Goal: Task Accomplishment & Management: Manage account settings

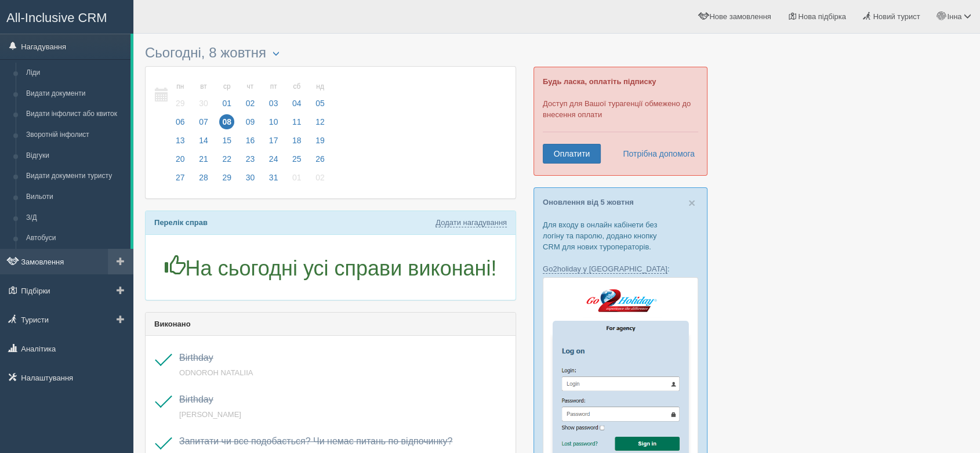
click at [56, 259] on link "Замовлення" at bounding box center [66, 262] width 133 height 26
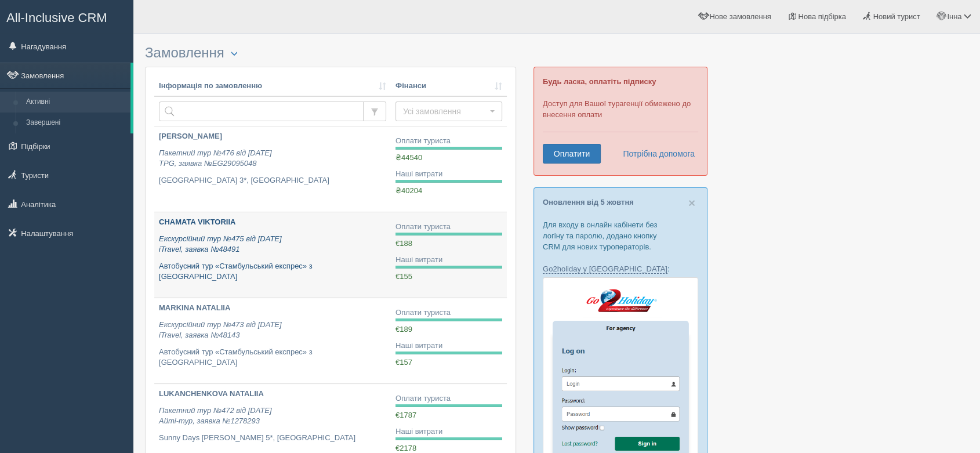
click at [343, 250] on p "Екскурсійний тур №475 від [DATE] iTravel, заявка №48491" at bounding box center [272, 244] width 227 height 21
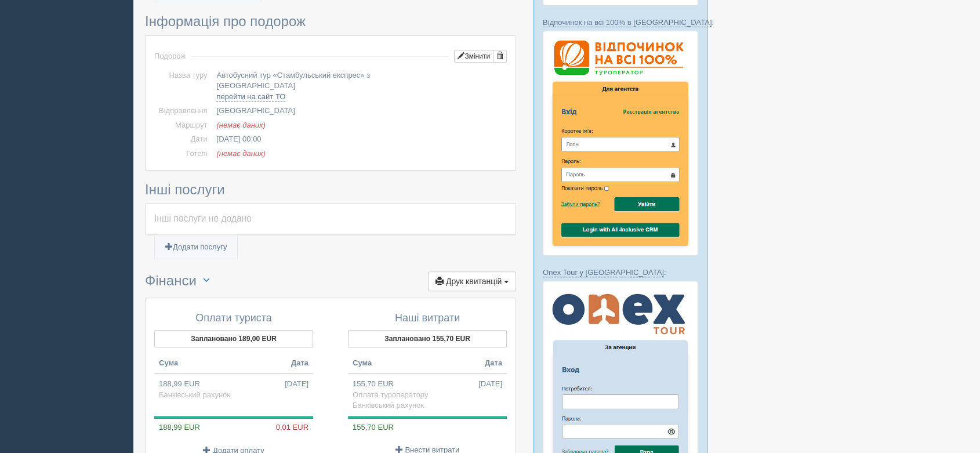
scroll to position [515, 0]
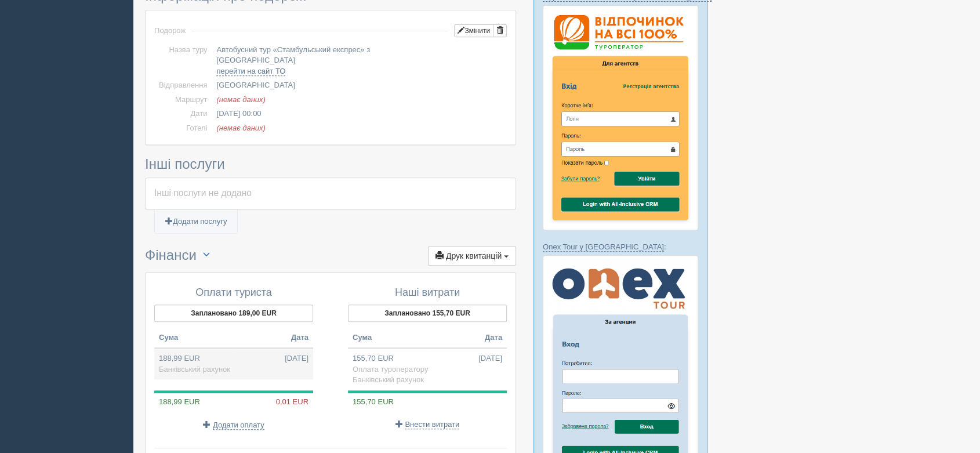
click at [201, 348] on td "188,99 EUR 22.09.2025 Банківський рахунок" at bounding box center [233, 363] width 159 height 31
type input "9410.00"
type input "49.79"
select select "1168"
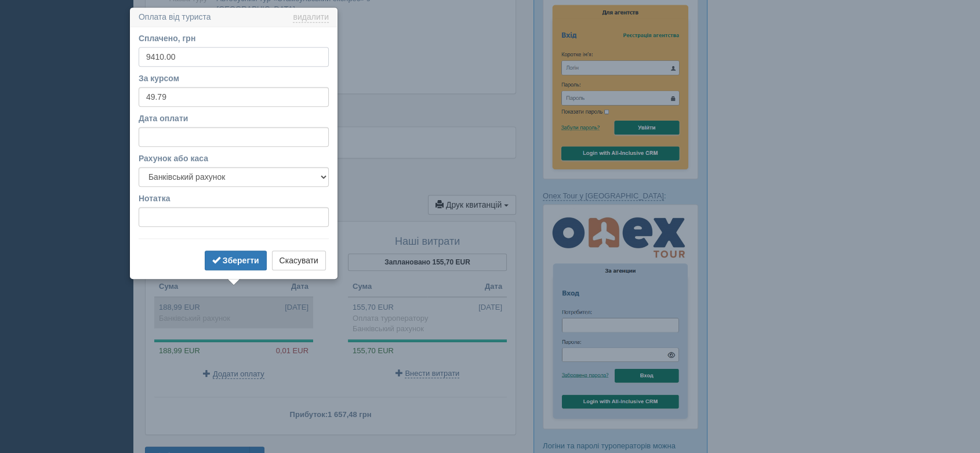
scroll to position [573, 0]
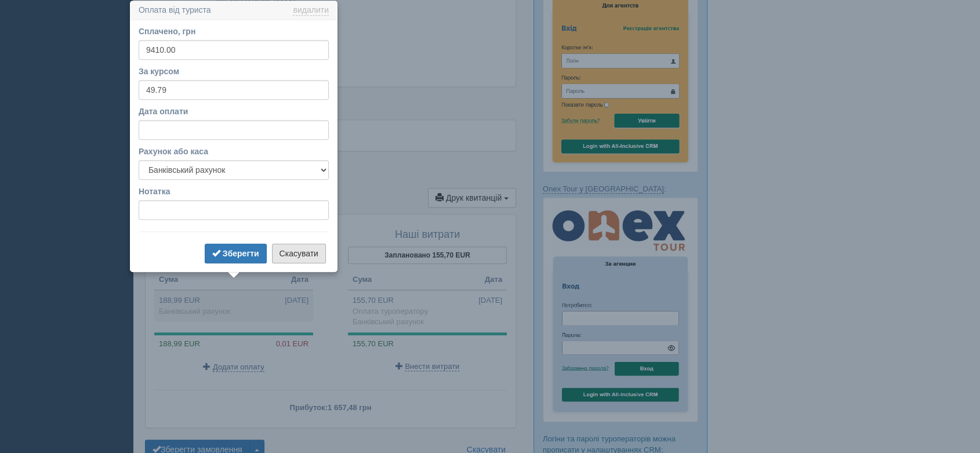
click at [288, 254] on button "Скасувати" at bounding box center [299, 253] width 54 height 20
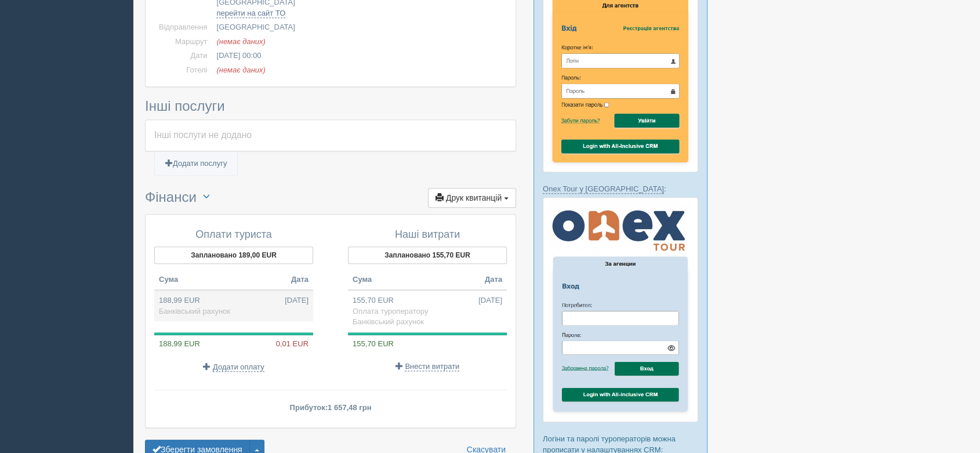
click at [229, 290] on td "188,99 EUR 22.09.2025 Банківський рахунок" at bounding box center [233, 305] width 159 height 31
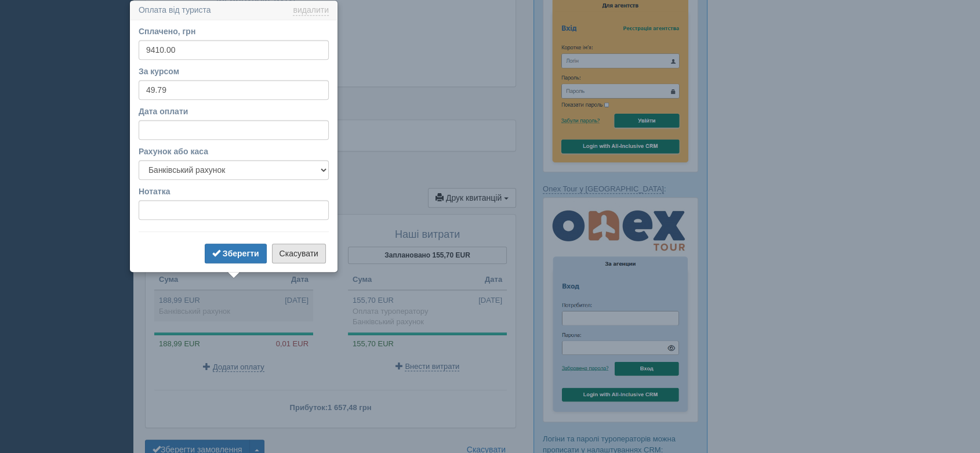
click at [301, 252] on button "Скасувати" at bounding box center [299, 253] width 54 height 20
